Goal: Complete application form

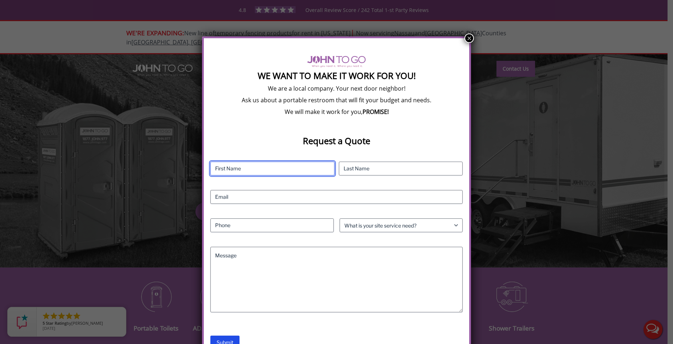
click at [233, 168] on input "First" at bounding box center [273, 169] width 124 height 14
click at [255, 169] on input "First" at bounding box center [273, 169] width 124 height 14
type input "Maribella"
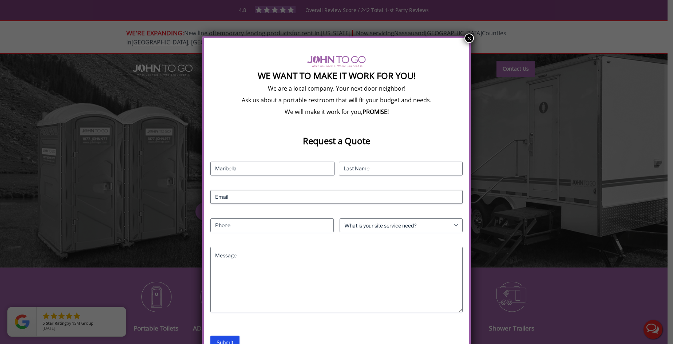
type input "Lopez"
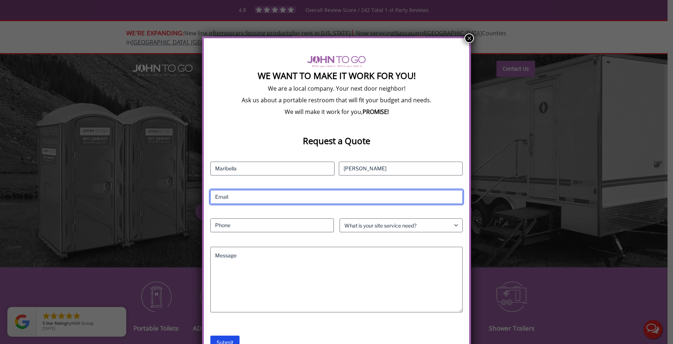
type input "maribellavieyra83@gmail.com"
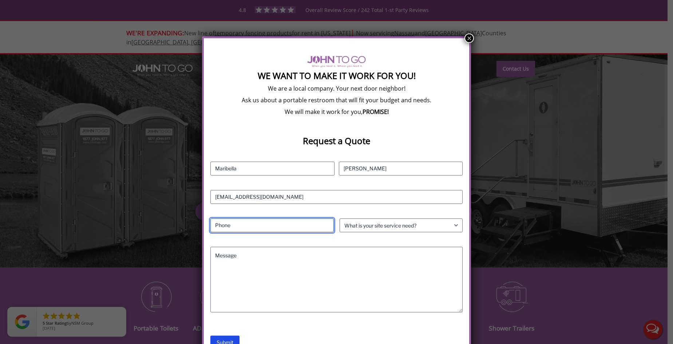
type input "7866196464"
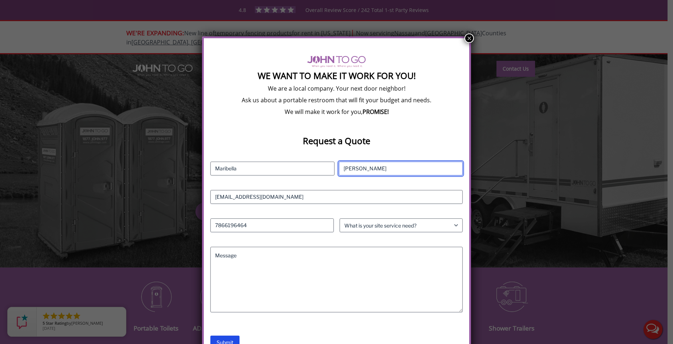
click at [376, 165] on input "Lopez" at bounding box center [401, 169] width 124 height 14
type input "Vieyra Lopez"
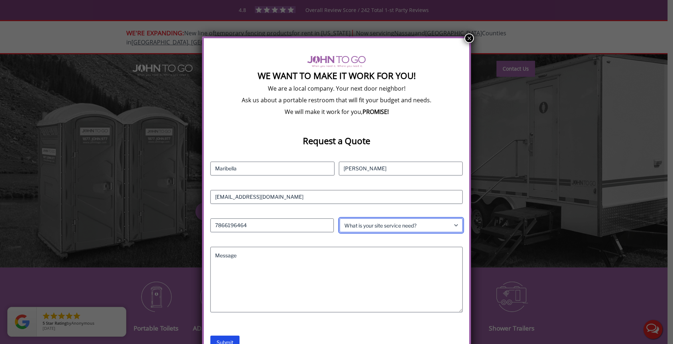
click at [455, 225] on select "What is your site service need? Consumer Construction - Commercial Construction…" at bounding box center [401, 226] width 123 height 14
click at [467, 38] on button "×" at bounding box center [469, 38] width 9 height 9
